Goal: Find specific page/section: Find specific page/section

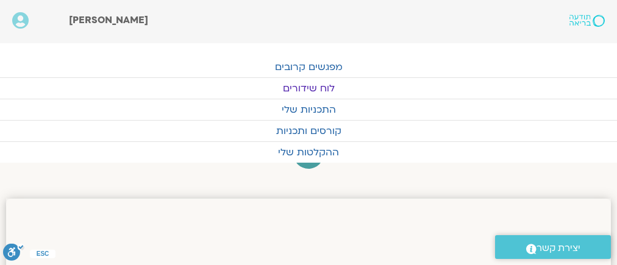
click at [301, 84] on link "לוח שידורים" at bounding box center [308, 88] width 617 height 21
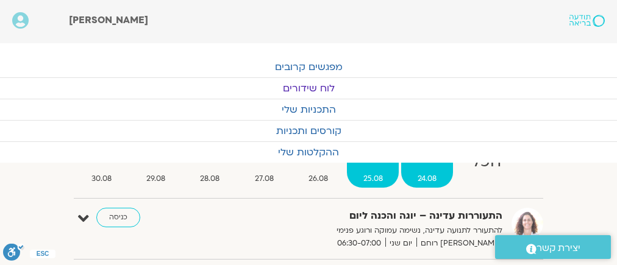
click at [423, 175] on span "24.08" at bounding box center [426, 179] width 51 height 13
click at [370, 176] on span "25.08" at bounding box center [373, 179] width 52 height 13
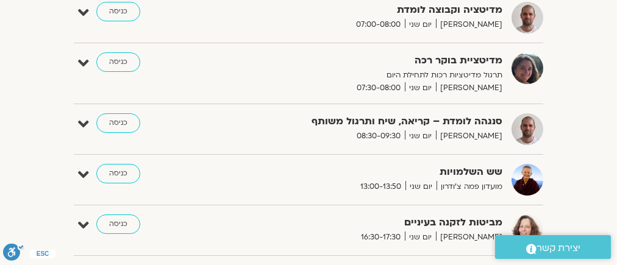
scroll to position [390, 0]
